Goal: Navigation & Orientation: Find specific page/section

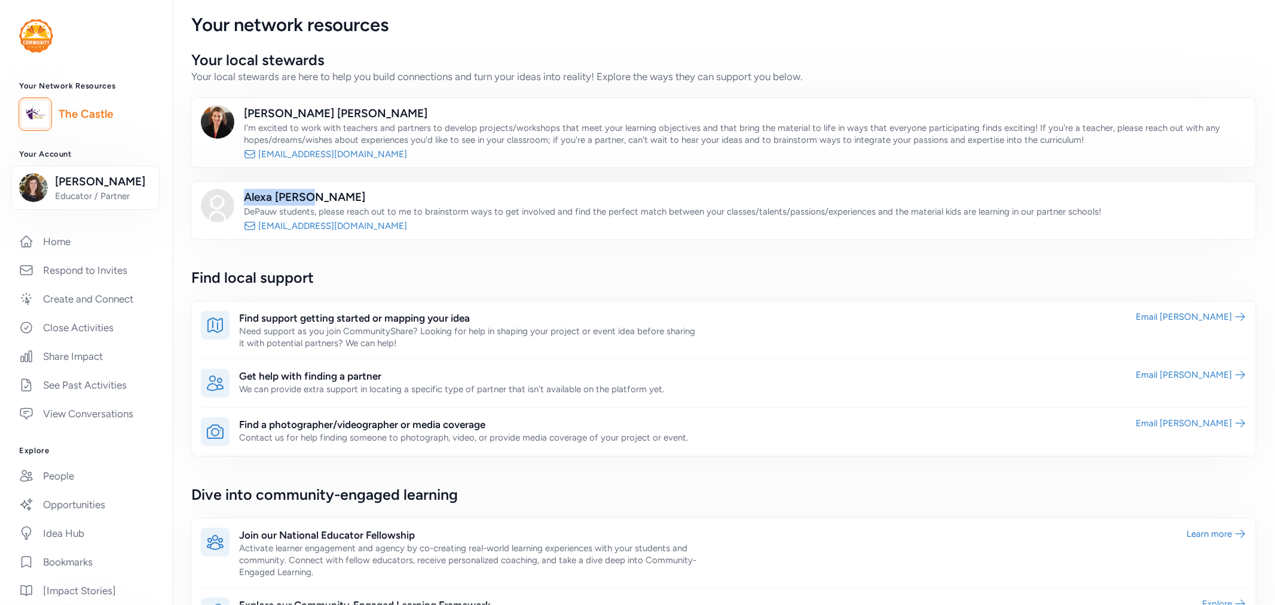
scroll to position [199, 0]
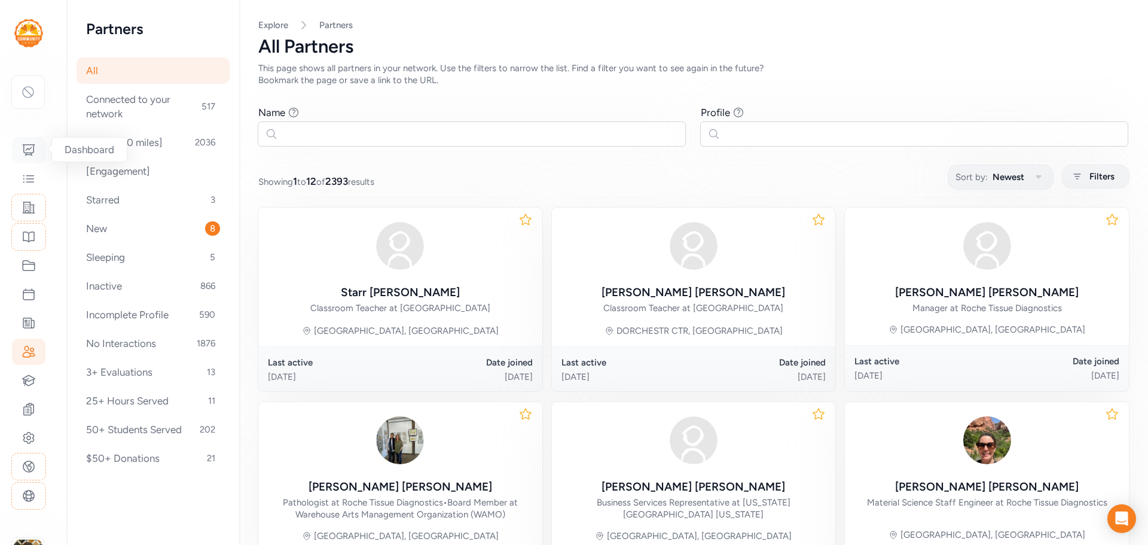
click at [29, 149] on icon at bounding box center [29, 150] width 12 height 11
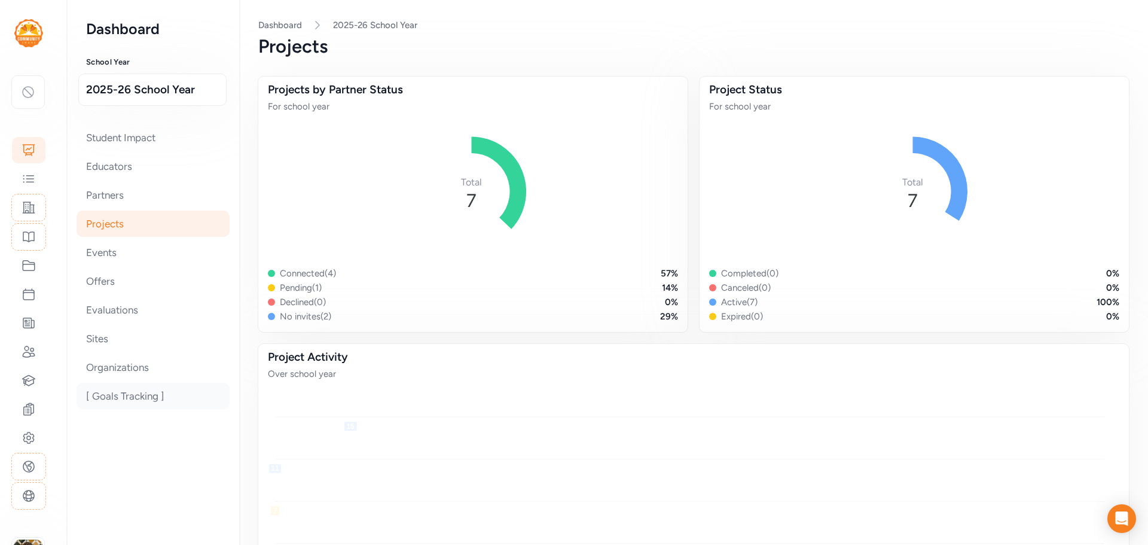
click at [139, 401] on div "[ Goals Tracking ]" at bounding box center [153, 396] width 153 height 26
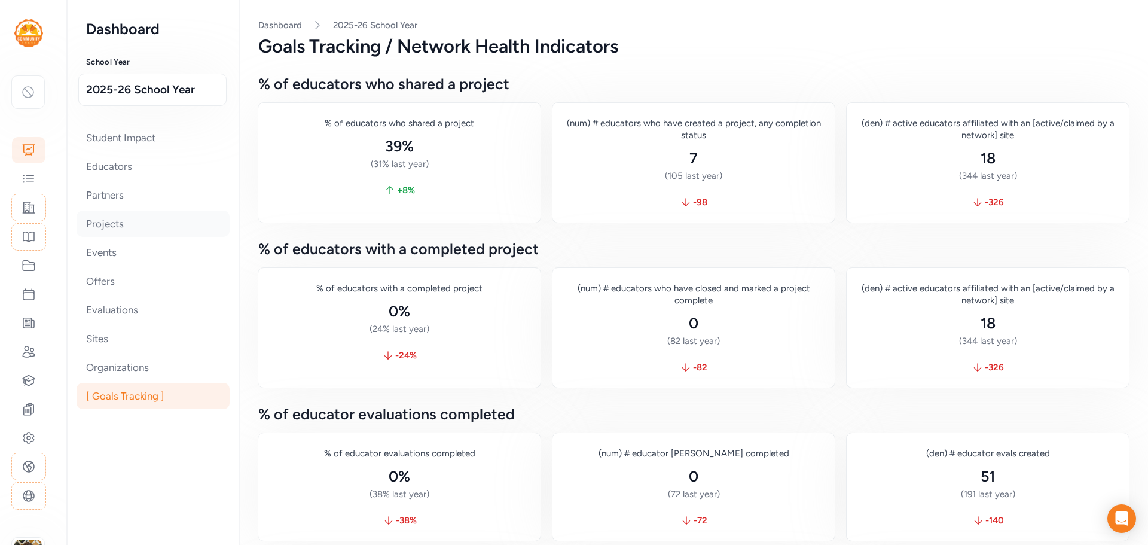
click at [87, 222] on div "Projects" at bounding box center [153, 223] width 153 height 26
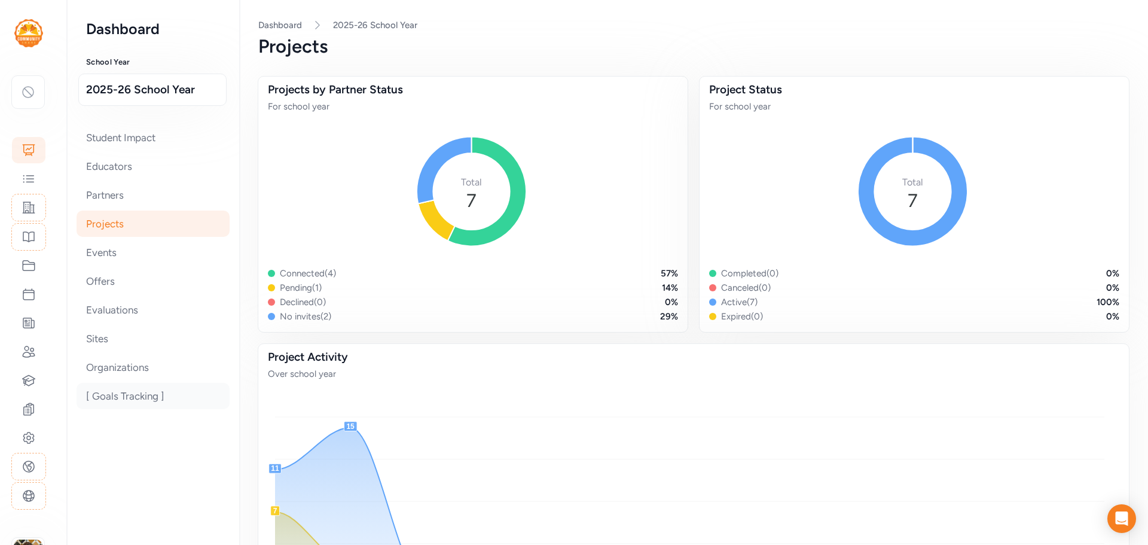
click at [126, 393] on div "[ Goals Tracking ]" at bounding box center [153, 396] width 153 height 26
